Goal: Find specific page/section: Find specific page/section

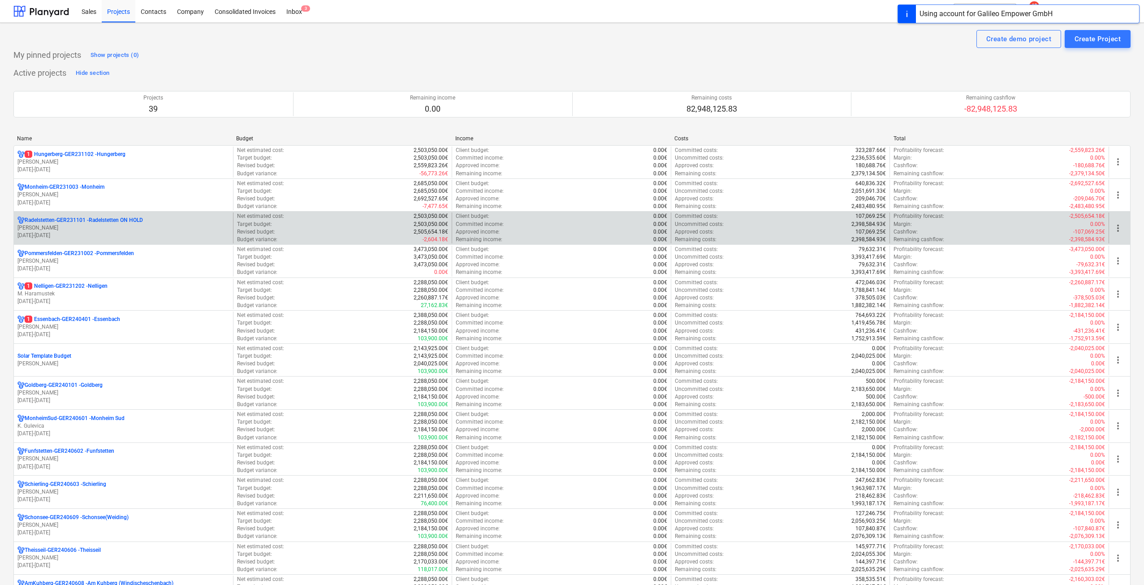
scroll to position [45, 0]
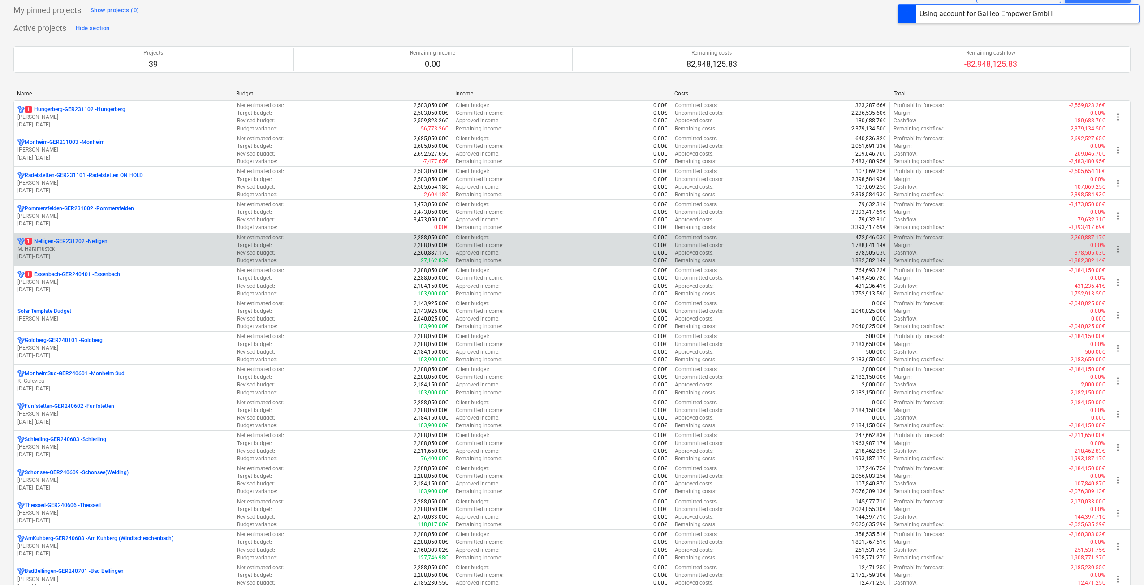
click at [115, 236] on div "1 Nelligen-GER231202 - Nelligen M. Haramustek [DATE] - [DATE]" at bounding box center [123, 249] width 219 height 31
click at [87, 244] on p "1 Nelligen-GER231202 - Nelligen" at bounding box center [66, 241] width 83 height 8
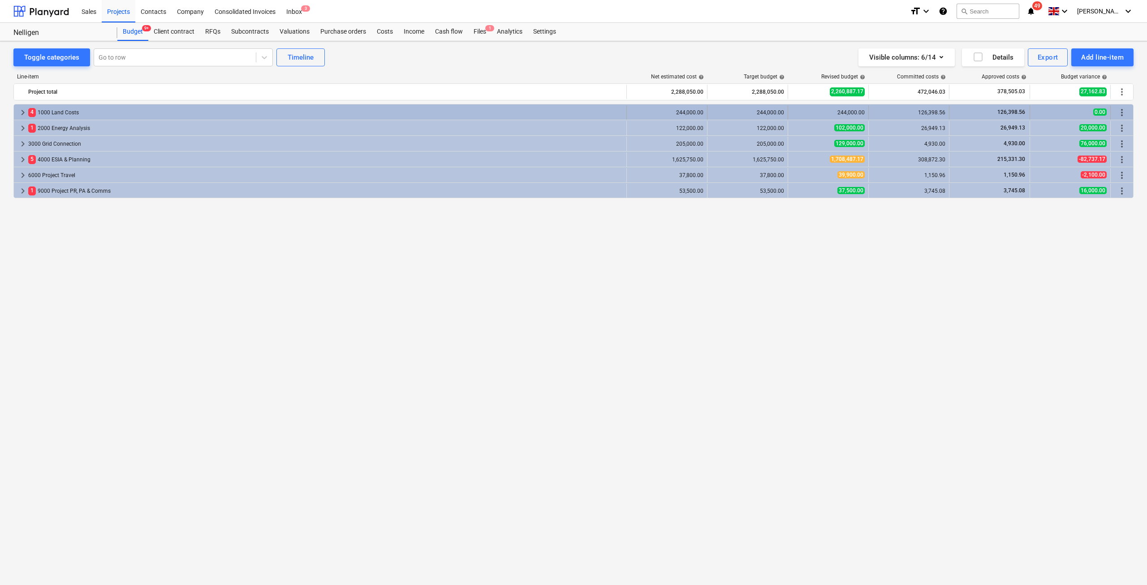
click at [22, 112] on span "keyboard_arrow_right" at bounding box center [22, 112] width 11 height 11
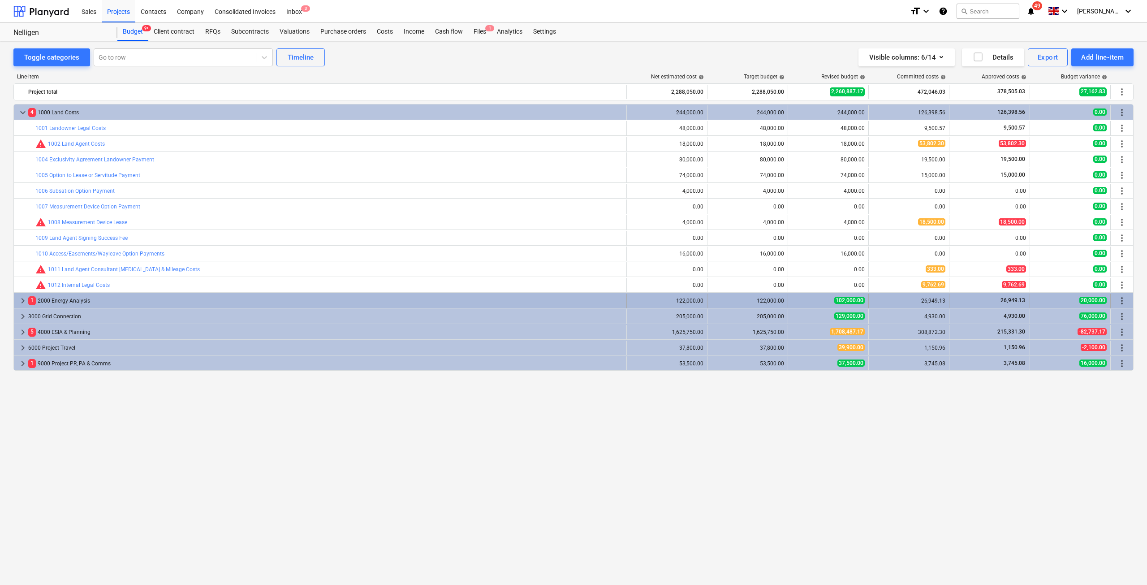
click at [21, 303] on span "keyboard_arrow_right" at bounding box center [22, 300] width 11 height 11
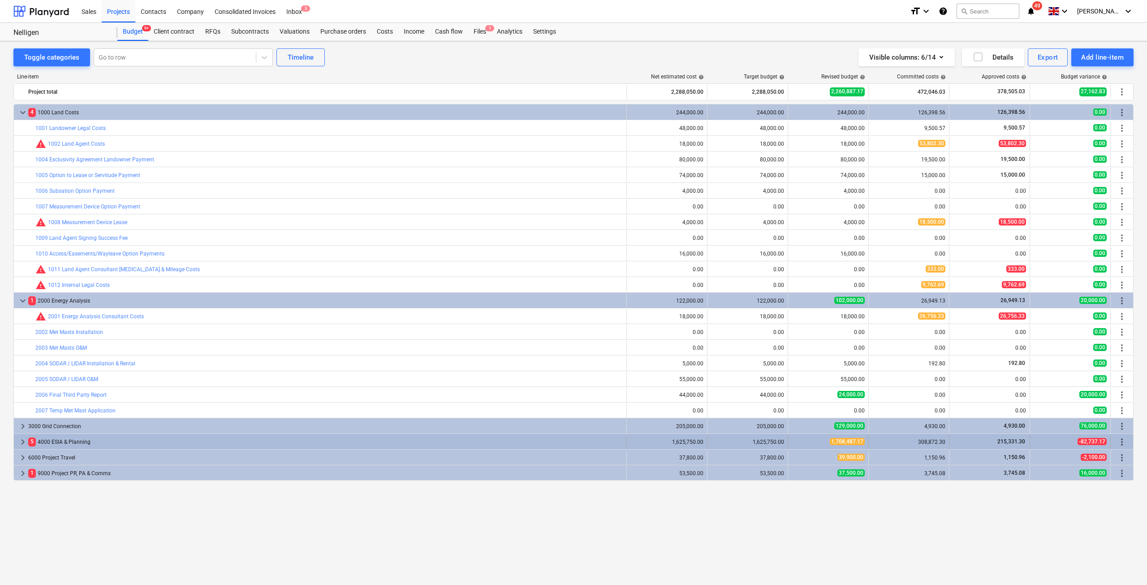
click at [24, 439] on span "keyboard_arrow_right" at bounding box center [22, 441] width 11 height 11
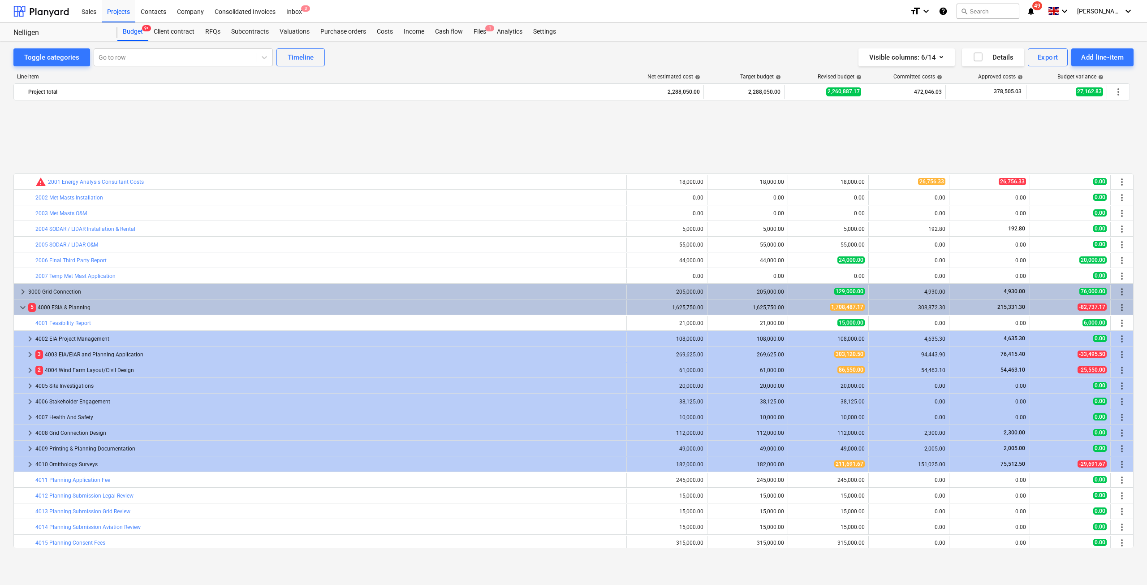
scroll to position [224, 0]
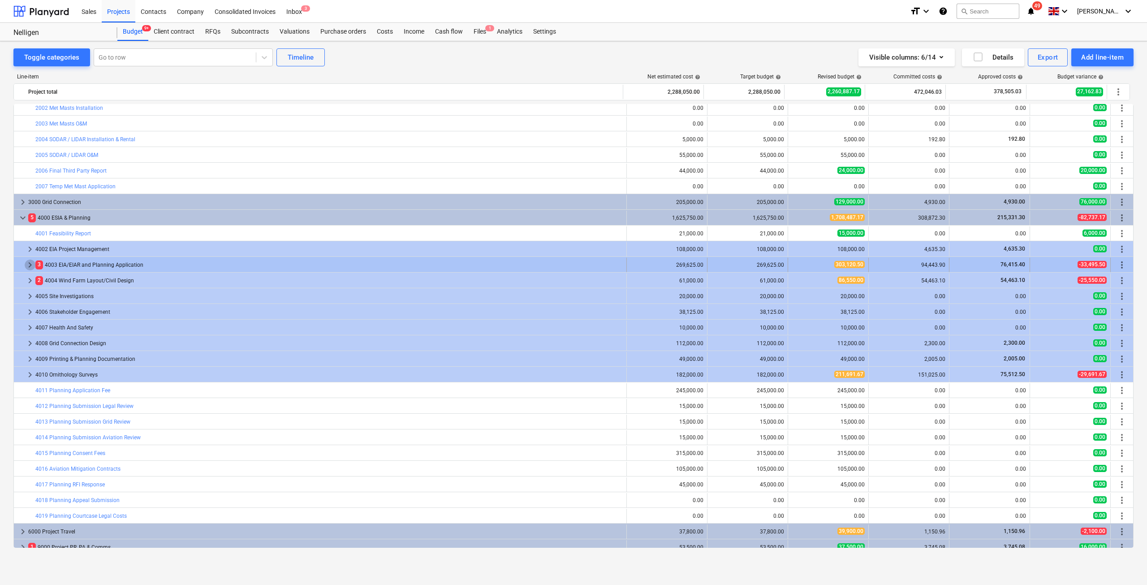
click at [30, 262] on span "keyboard_arrow_right" at bounding box center [30, 264] width 11 height 11
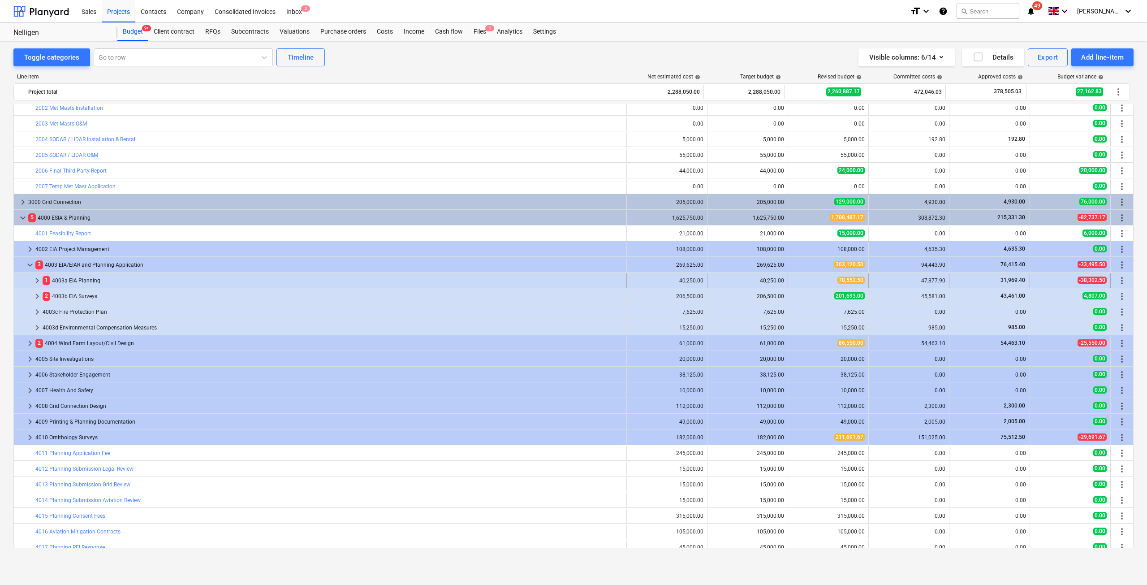
click at [37, 281] on span "keyboard_arrow_right" at bounding box center [37, 280] width 11 height 11
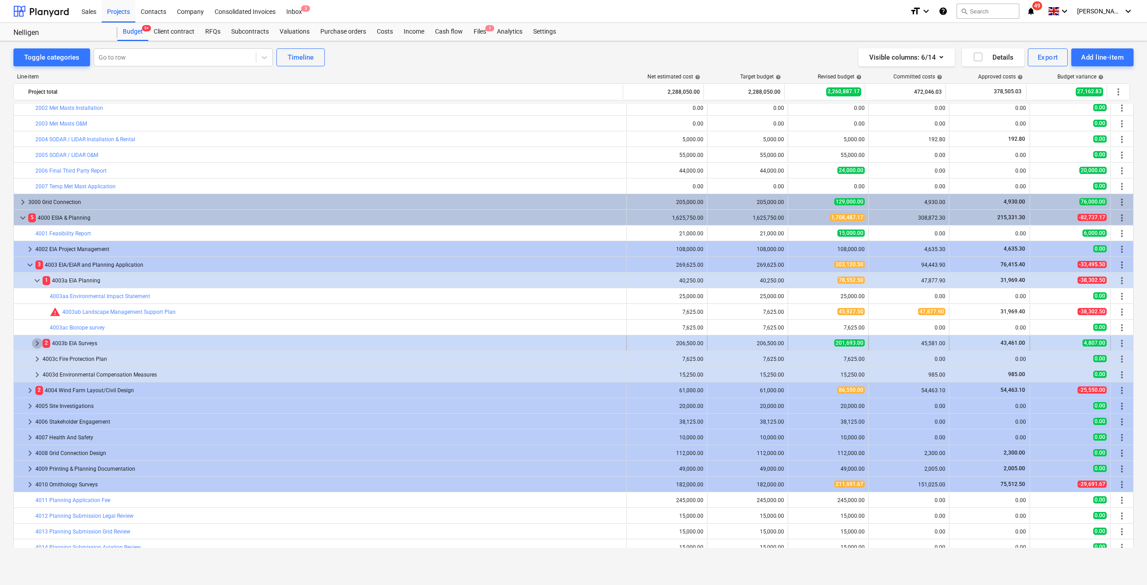
click at [35, 346] on span "keyboard_arrow_right" at bounding box center [37, 343] width 11 height 11
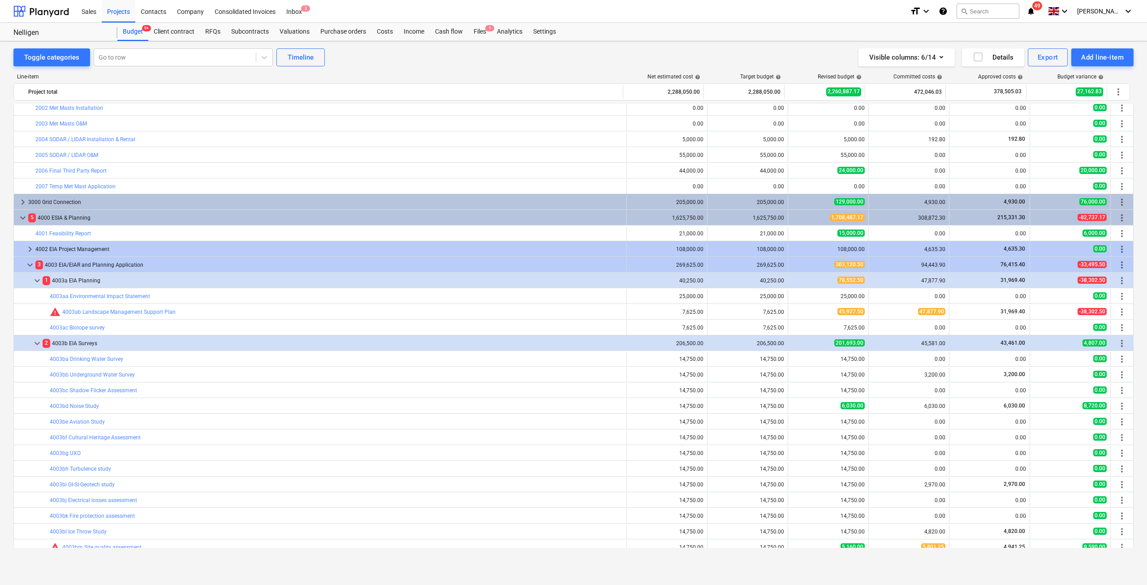
scroll to position [403, 0]
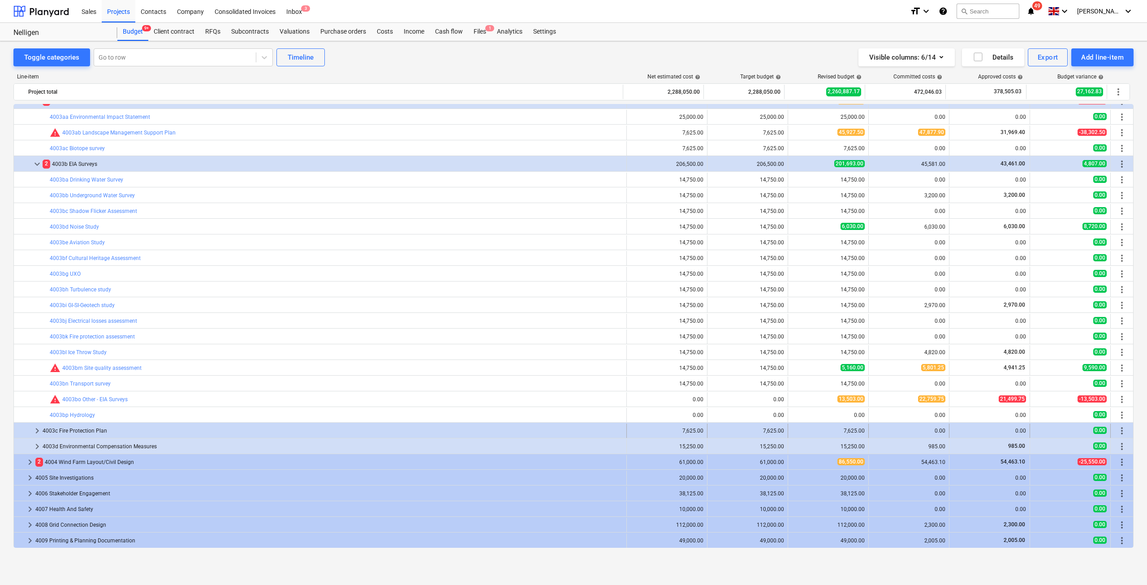
click at [34, 430] on span "keyboard_arrow_right" at bounding box center [37, 430] width 11 height 11
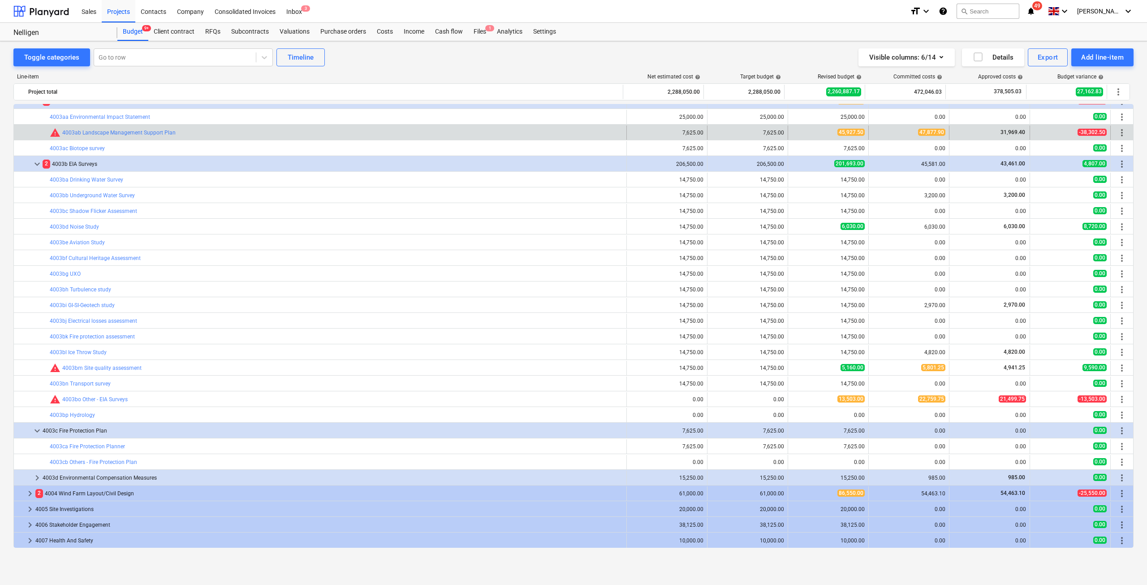
scroll to position [358, 0]
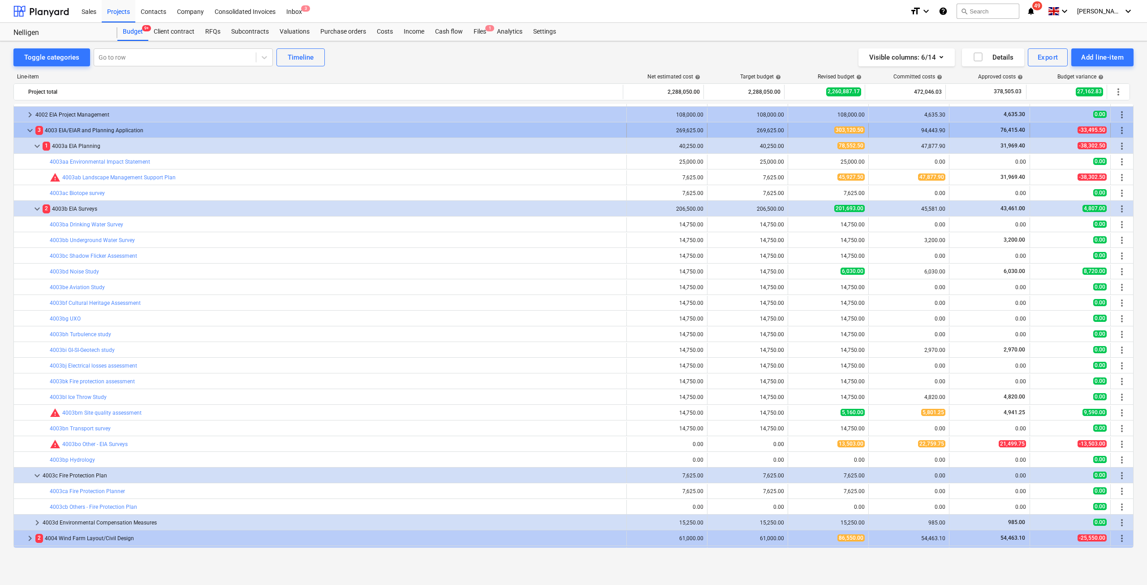
click at [29, 131] on span "keyboard_arrow_down" at bounding box center [30, 130] width 11 height 11
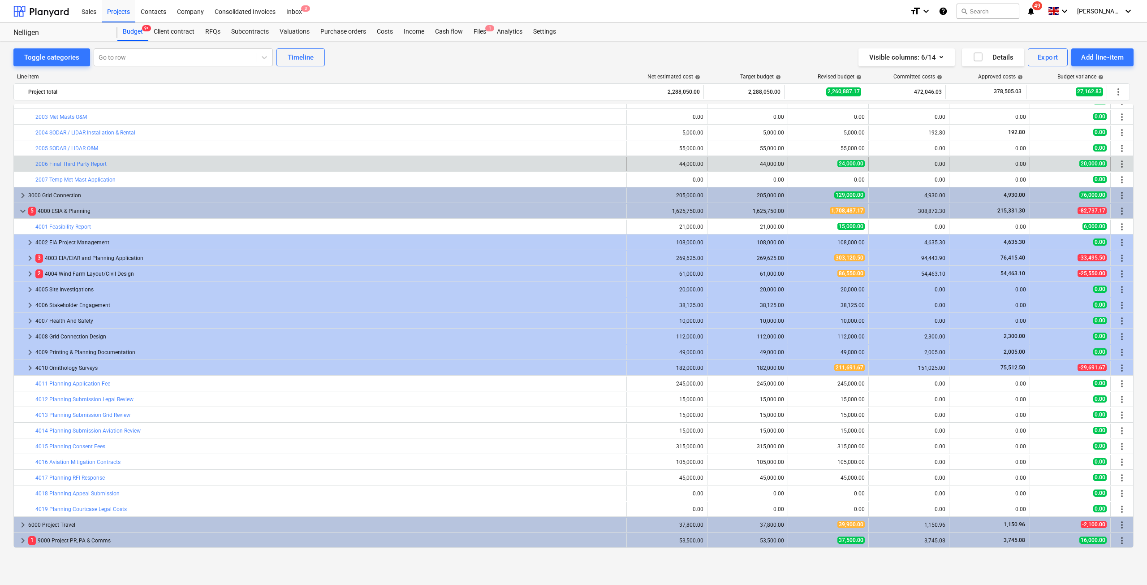
scroll to position [231, 0]
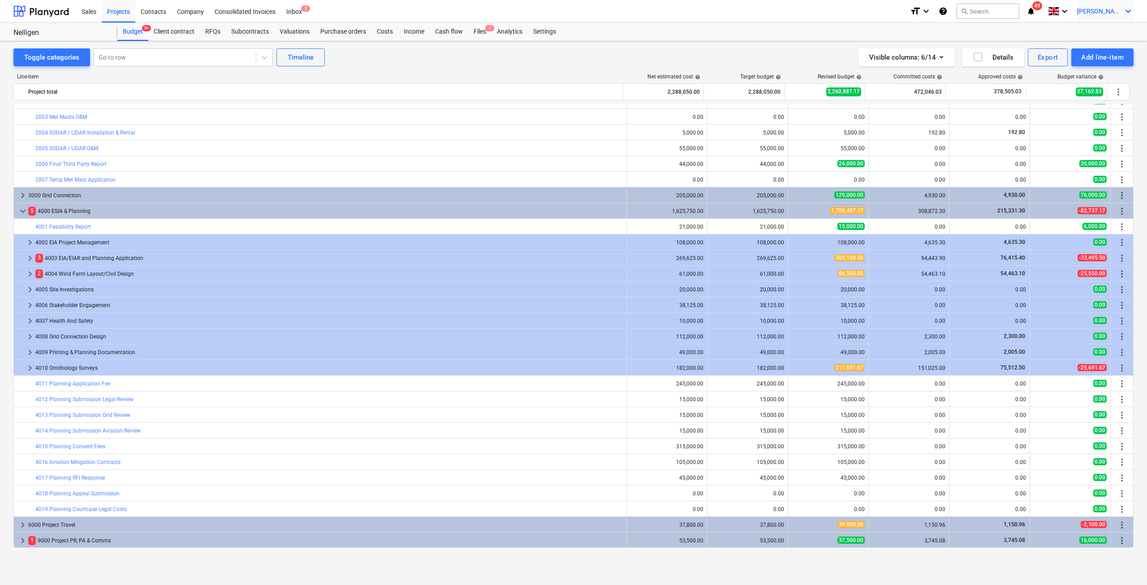
click at [1118, 12] on span "[PERSON_NAME]" at bounding box center [1099, 11] width 45 height 7
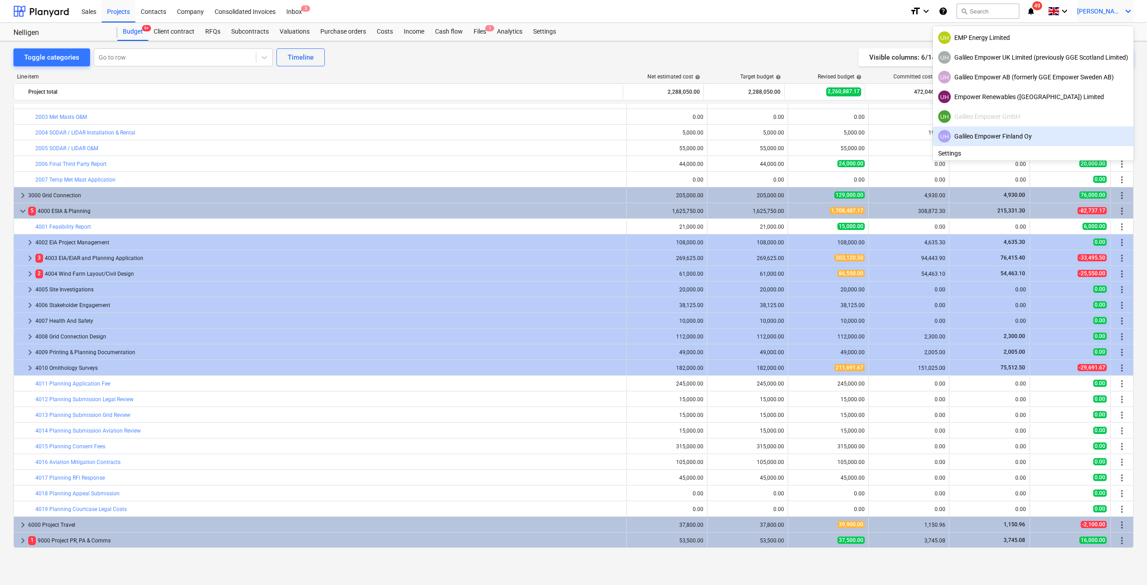
click at [999, 137] on div "UH Galileo Empower Finland Oy" at bounding box center [1033, 136] width 190 height 13
